Goal: Find specific page/section: Find specific page/section

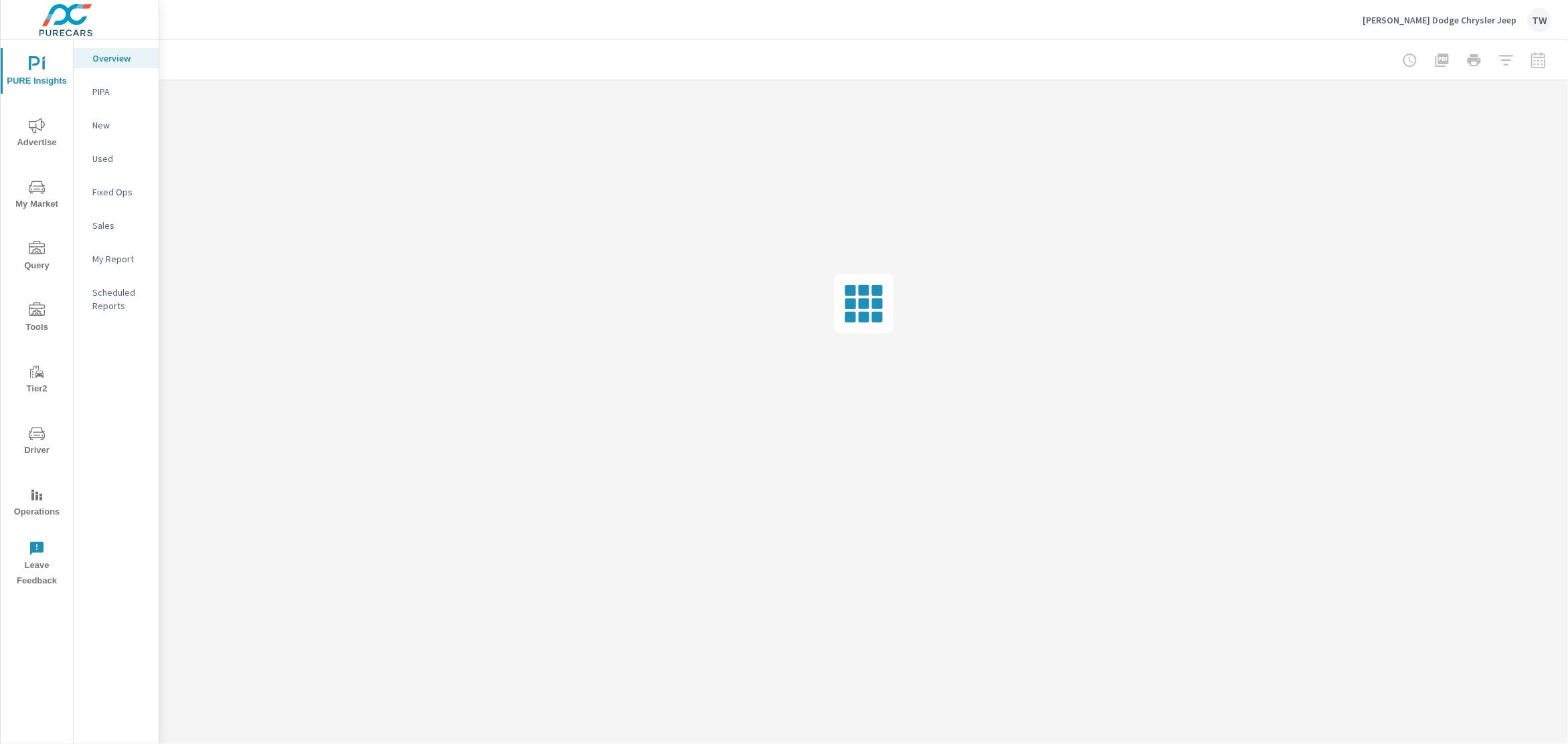
click at [41, 305] on icon "nav menu" at bounding box center [37, 311] width 16 height 16
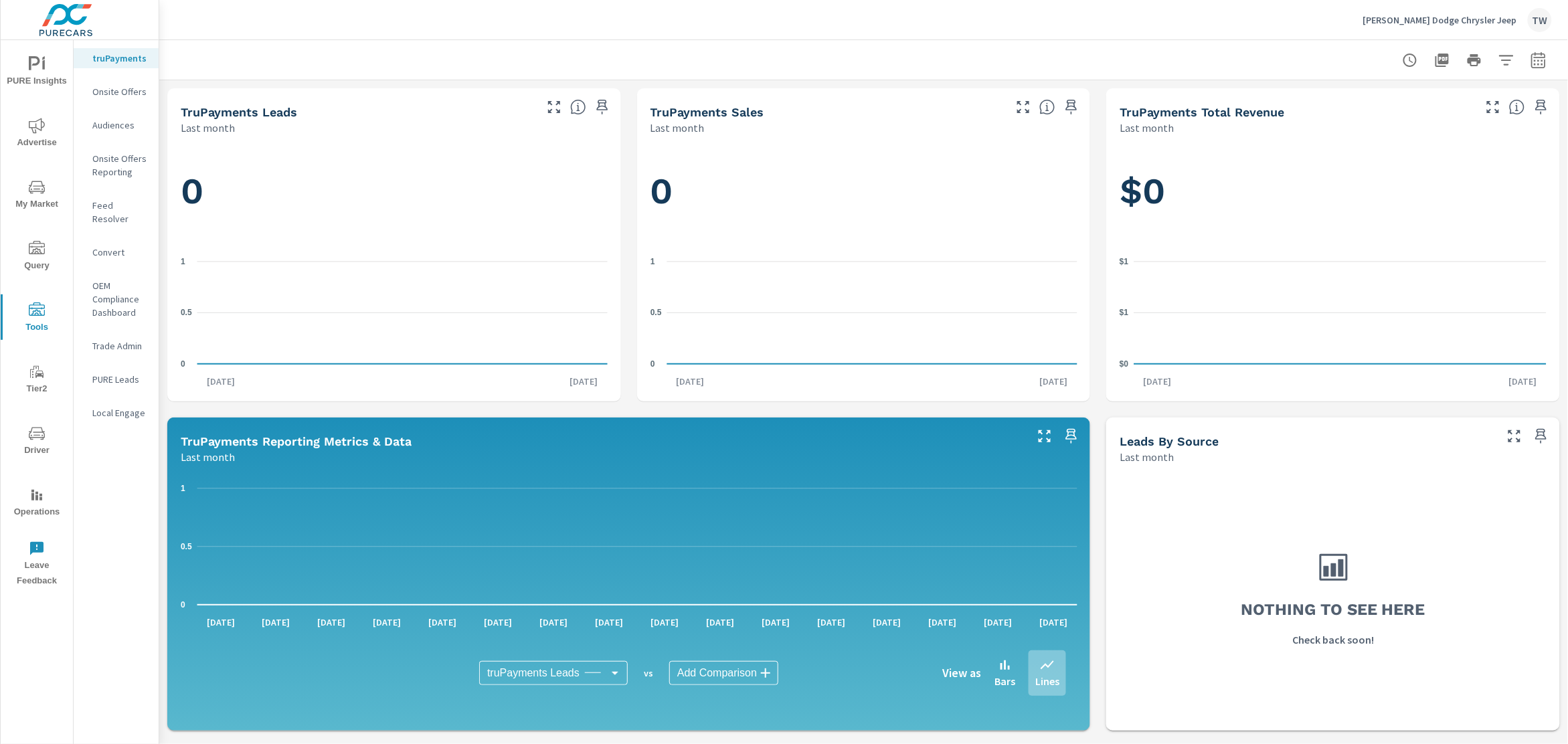
click at [102, 200] on p "Feed Resolver" at bounding box center [120, 212] width 55 height 27
